Goal: Task Accomplishment & Management: Use online tool/utility

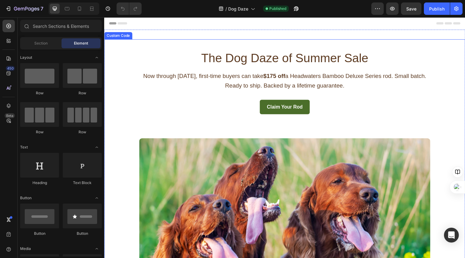
click at [230, 91] on p "Now through [DATE], first-time buyers can take $175 off a Headwaters Bamboo Del…" at bounding box center [289, 82] width 299 height 19
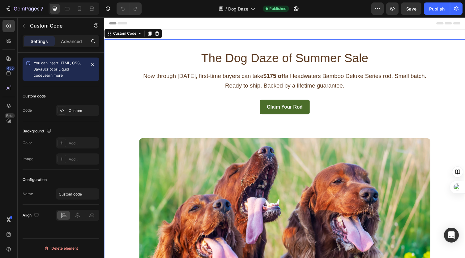
click at [230, 91] on p "Now through [DATE], first-time buyers can take $175 off a Headwaters Bamboo Del…" at bounding box center [289, 82] width 299 height 19
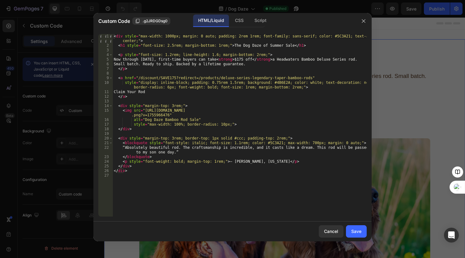
click at [131, 72] on div "< div style = "max-width: 1000px; margin: 0 auto; padding: 2rem 1rem; font-fami…" at bounding box center [239, 132] width 254 height 196
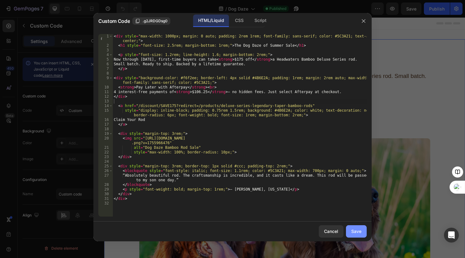
click at [359, 232] on div "Save" at bounding box center [356, 231] width 10 height 6
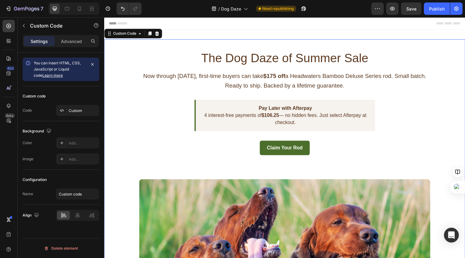
click at [146, 106] on div "The Dog Daze of Summer Sale Now through [DATE], first-time buyers can take $175…" at bounding box center [289, 218] width 309 height 357
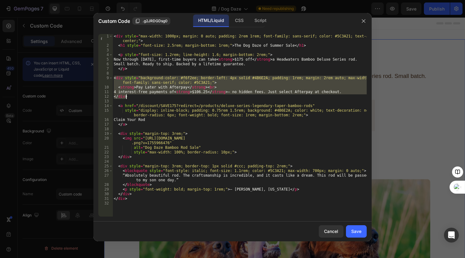
drag, startPoint x: 114, startPoint y: 77, endPoint x: 126, endPoint y: 96, distance: 22.6
click at [126, 96] on div "< div style = "max-width: 1000px; margin: 0 auto; padding: 2rem 1rem; font-fami…" at bounding box center [239, 132] width 254 height 196
type textarea "4 interest-free payments of <strong>$106.25</strong> — no hidden fees. Just sel…"
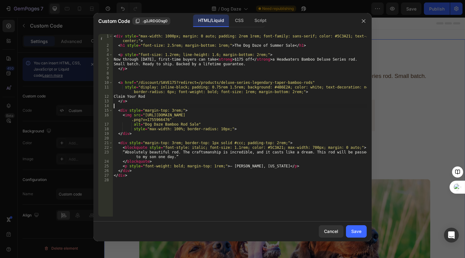
click at [131, 105] on div "< div style = "max-width: 1000px; margin: 0 auto; padding: 2rem 1rem; font-fami…" at bounding box center [239, 132] width 254 height 196
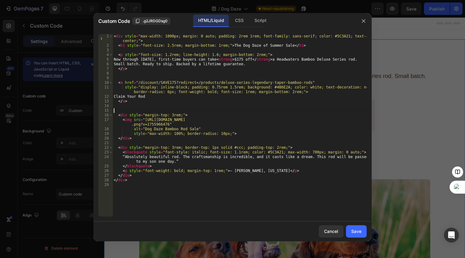
paste textarea "</div>"
type textarea "</div>"
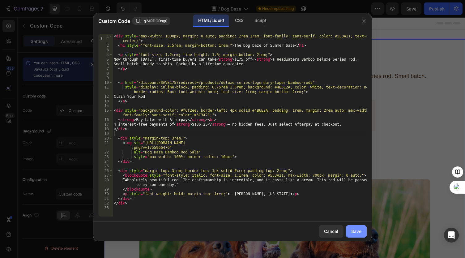
click at [360, 230] on div "Save" at bounding box center [356, 231] width 10 height 6
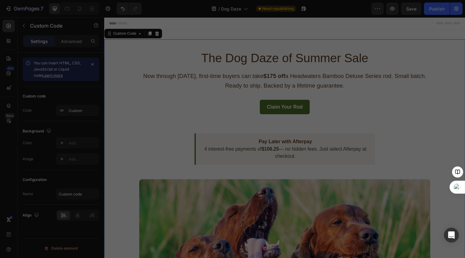
click at [360, 230] on div "Save" at bounding box center [356, 231] width 10 height 6
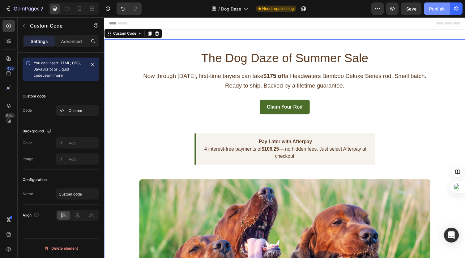
click at [434, 10] on div "Publish" at bounding box center [436, 9] width 15 height 6
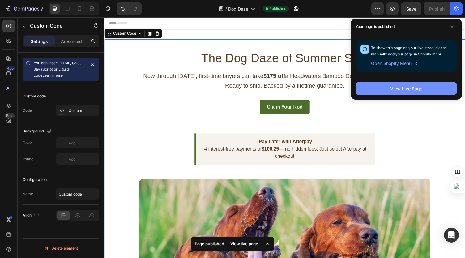
click at [409, 87] on div "View Live Page" at bounding box center [406, 88] width 32 height 6
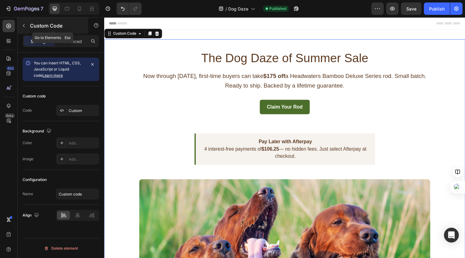
click at [25, 25] on icon "button" at bounding box center [23, 25] width 5 height 5
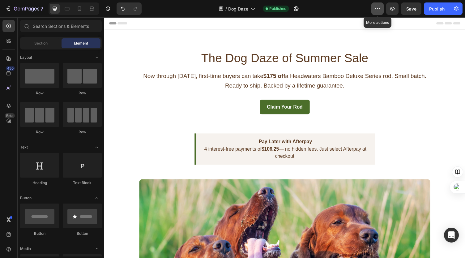
click at [376, 10] on icon "button" at bounding box center [377, 9] width 6 height 6
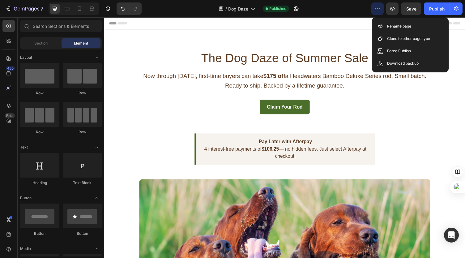
click at [376, 10] on icon "button" at bounding box center [377, 9] width 6 height 6
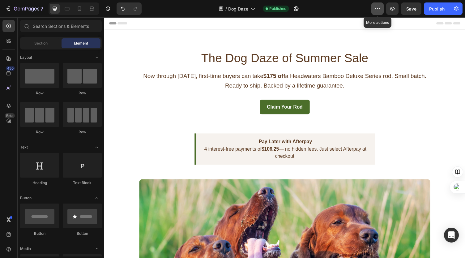
click at [376, 10] on icon "button" at bounding box center [377, 9] width 6 height 6
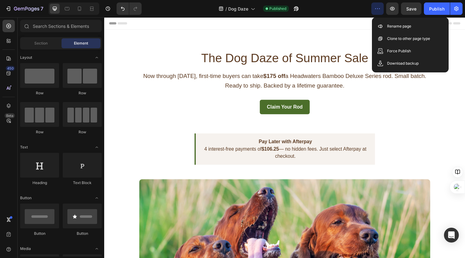
click at [376, 10] on icon "button" at bounding box center [377, 9] width 6 height 6
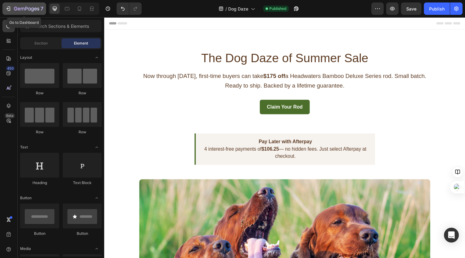
click at [7, 9] on icon "button" at bounding box center [8, 9] width 6 height 6
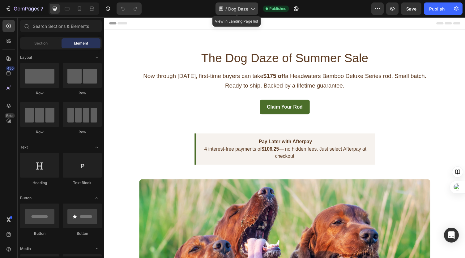
click at [253, 10] on icon at bounding box center [252, 9] width 6 height 6
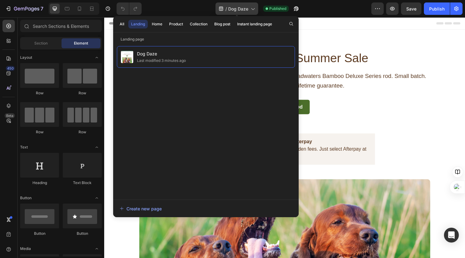
click at [252, 11] on icon at bounding box center [252, 9] width 6 height 6
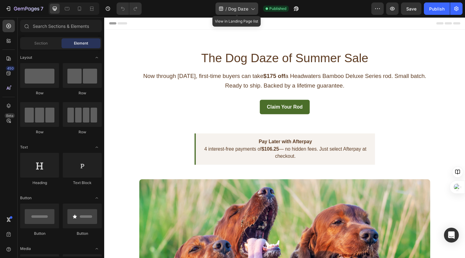
click at [252, 11] on icon at bounding box center [252, 9] width 6 height 6
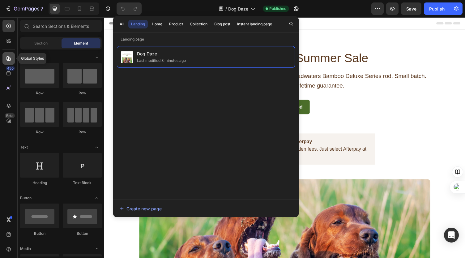
click at [9, 59] on icon at bounding box center [8, 58] width 4 height 4
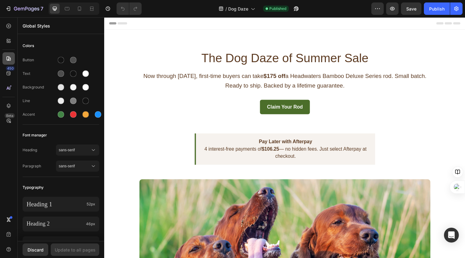
click at [9, 59] on icon at bounding box center [8, 58] width 4 height 4
click at [8, 28] on icon at bounding box center [9, 26] width 6 height 6
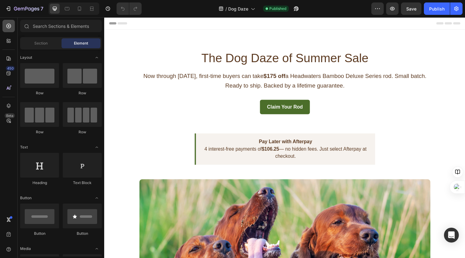
click at [8, 28] on icon at bounding box center [9, 26] width 6 height 6
drag, startPoint x: 101, startPoint y: 66, endPoint x: 94, endPoint y: 32, distance: 35.1
click at [94, 32] on div "Sections(18) Elements(83) Section Element Hero Section Product Detail Brands Tr…" at bounding box center [61, 138] width 87 height 236
click at [66, 9] on icon at bounding box center [67, 9] width 6 height 6
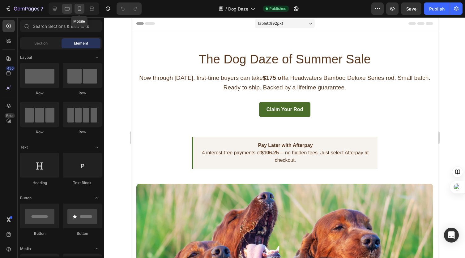
click at [77, 8] on icon at bounding box center [79, 9] width 6 height 6
